Goal: Task Accomplishment & Management: Use online tool/utility

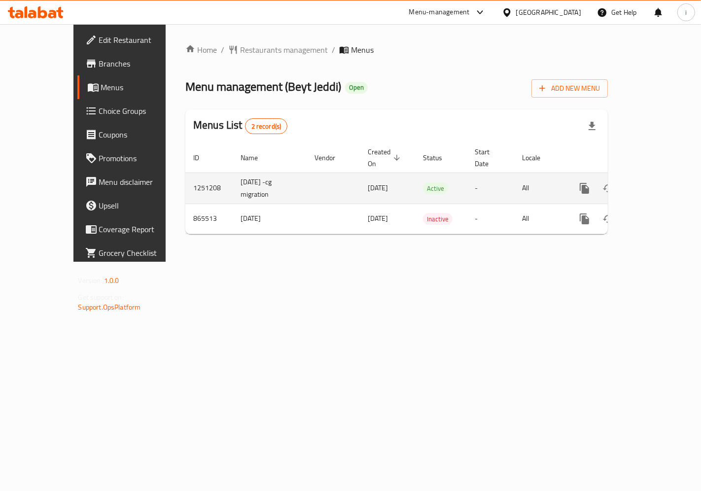
click at [662, 182] on icon "enhanced table" at bounding box center [656, 188] width 12 height 12
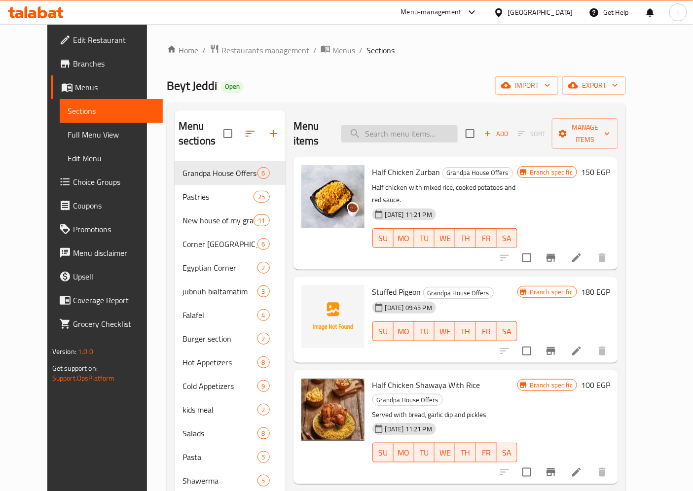
click at [393, 125] on input "search" at bounding box center [399, 133] width 116 height 17
paste input "Haqlf A Chinken Charcoal With Rice"
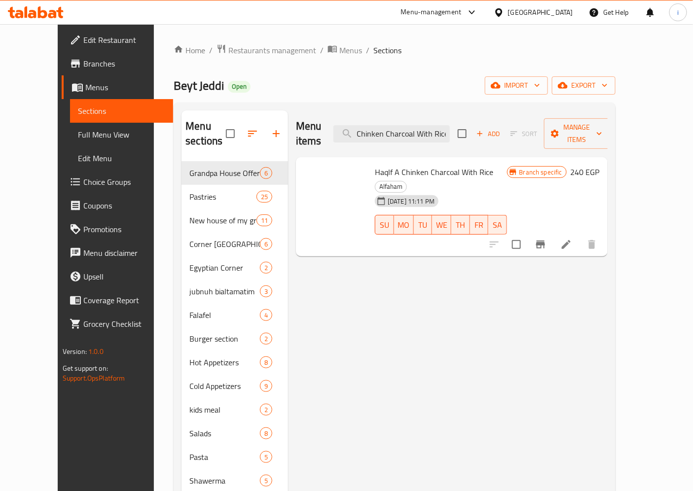
type input "Haqlf A Chinken Charcoal With Rice"
click at [580, 236] on li at bounding box center [566, 245] width 28 height 18
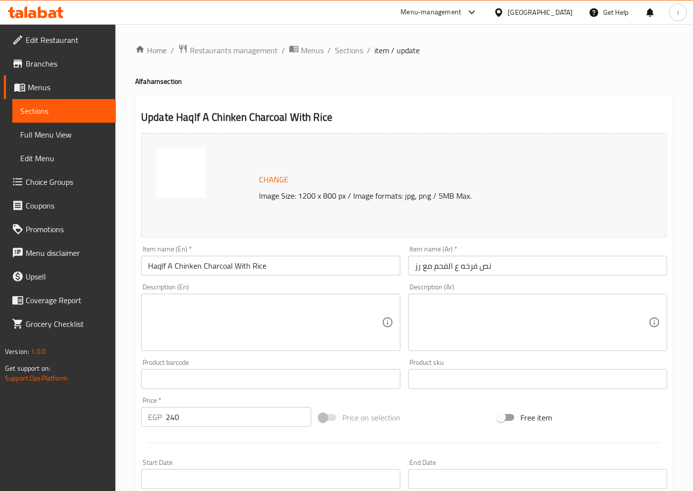
click at [188, 175] on img at bounding box center [180, 172] width 49 height 49
click at [221, 46] on span "Restaurants management" at bounding box center [234, 50] width 88 height 12
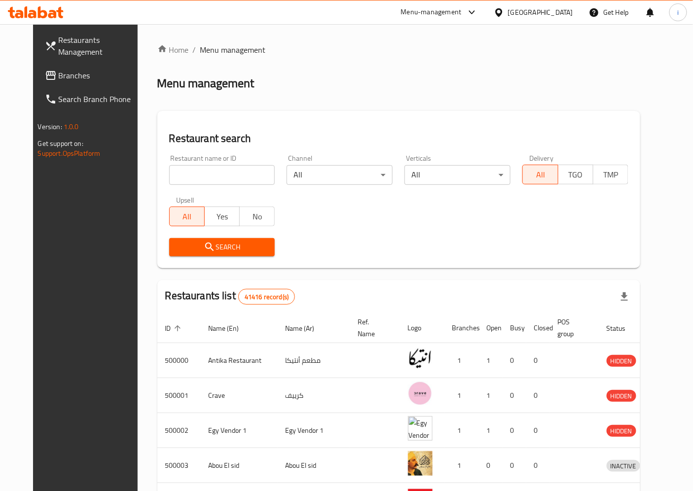
click at [70, 79] on span "Branches" at bounding box center [100, 76] width 82 height 12
